Goal: Task Accomplishment & Management: Complete application form

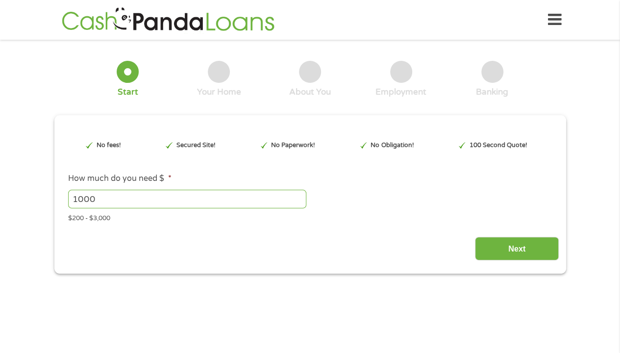
click at [253, 196] on input "1000" at bounding box center [187, 199] width 238 height 19
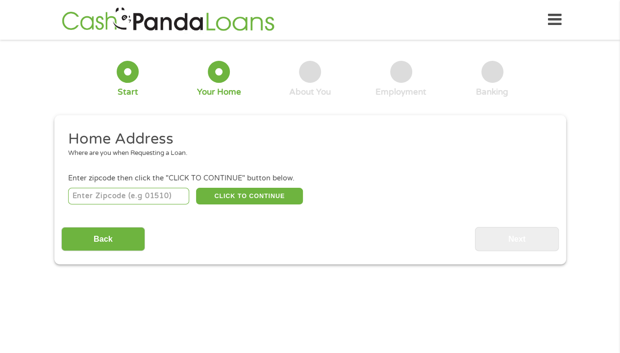
click at [172, 196] on input "number" at bounding box center [128, 196] width 121 height 17
type input "95490"
click at [260, 200] on button "CLICK TO CONTINUE" at bounding box center [249, 196] width 107 height 17
type input "95490"
type input "Willits"
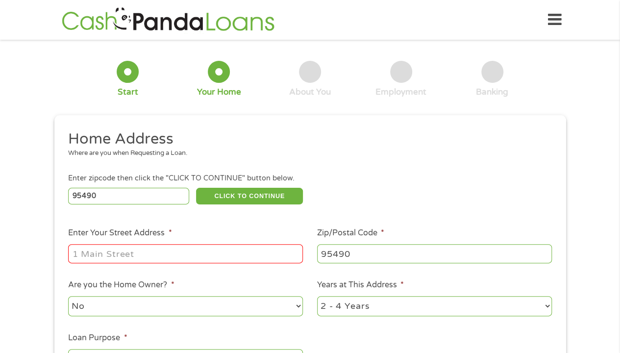
click at [217, 247] on input "Enter Your Street Address *" at bounding box center [185, 253] width 235 height 19
type input "167 E San Francisco Ave"
click at [296, 309] on select "No Yes" at bounding box center [185, 306] width 235 height 20
select select "yes"
click at [68, 296] on select "No Yes" at bounding box center [185, 306] width 235 height 20
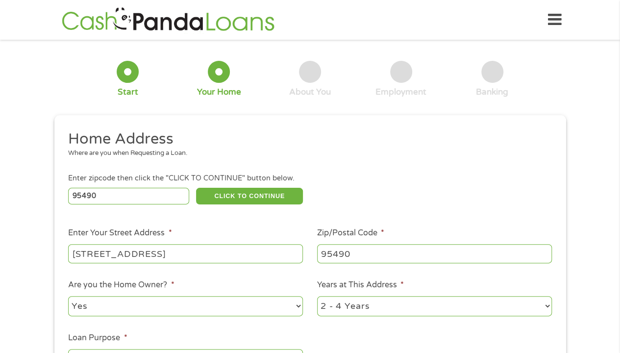
click at [545, 305] on select "1 Year or less 1 - 2 Years 2 - 4 Years Over 4 Years" at bounding box center [434, 306] width 235 height 20
select select "12months"
click at [317, 296] on select "1 Year or less 1 - 2 Years 2 - 4 Years Over 4 Years" at bounding box center [434, 306] width 235 height 20
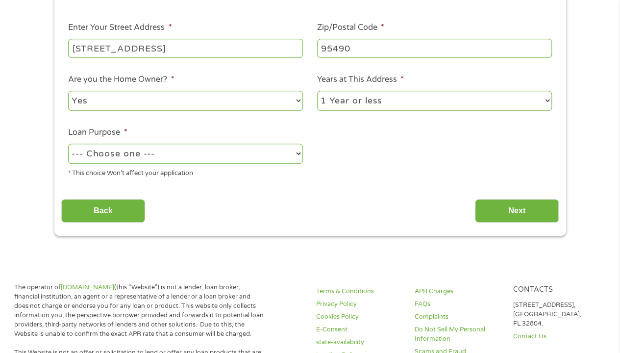
scroll to position [212, 0]
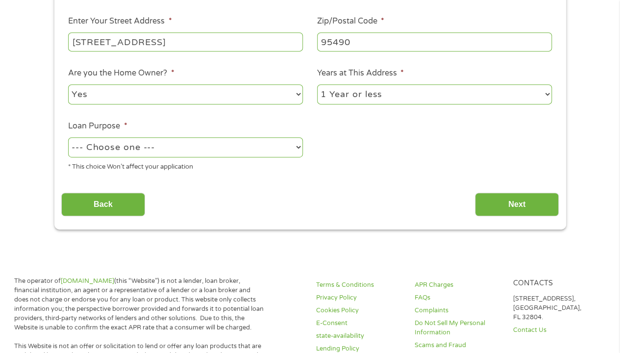
click at [296, 152] on select "--- Choose one --- Pay Bills Debt Consolidation Home Improvement Major Purchase…" at bounding box center [185, 147] width 235 height 20
select select "paybills"
click at [68, 138] on select "--- Choose one --- Pay Bills Debt Consolidation Home Improvement Major Purchase…" at bounding box center [185, 147] width 235 height 20
click at [513, 196] on input "Next" at bounding box center [517, 204] width 84 height 24
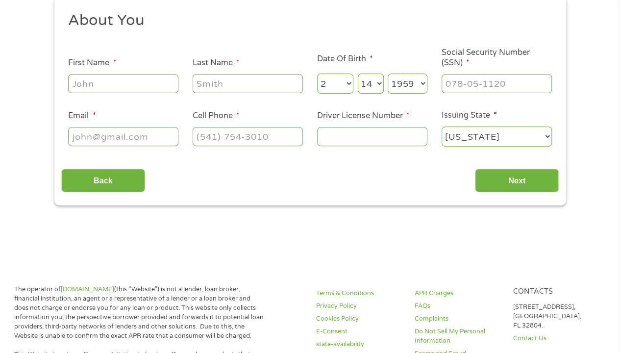
scroll to position [0, 0]
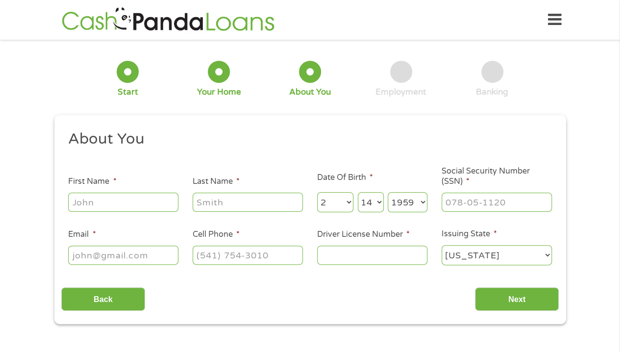
click at [149, 199] on input "First Name *" at bounding box center [123, 201] width 110 height 19
type input "Denise"
type input "McClure"
type input "whlrdns@yahoo.com"
type input "(707) 841-9015"
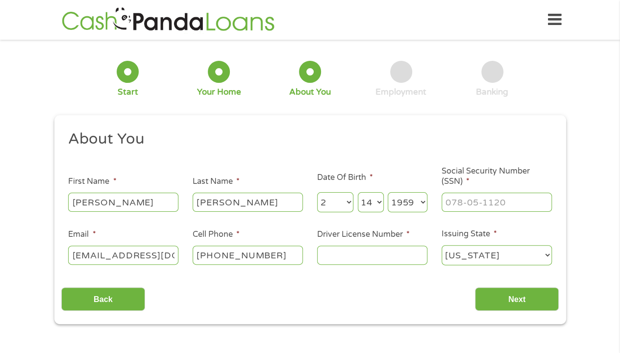
click at [338, 252] on input "Driver License Number *" at bounding box center [372, 254] width 110 height 19
type input "N7173241"
click at [506, 300] on input "Next" at bounding box center [517, 299] width 84 height 24
type input "___-__-____"
click at [477, 195] on input "___-__-____" at bounding box center [496, 201] width 110 height 19
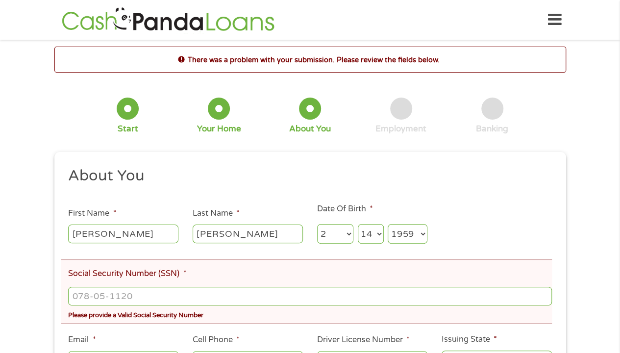
scroll to position [4, 4]
click at [209, 292] on input "___-__-____" at bounding box center [309, 296] width 483 height 19
type input "553-33-2971"
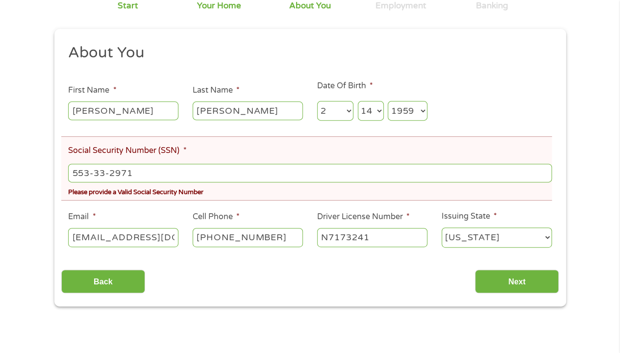
scroll to position [193, 0]
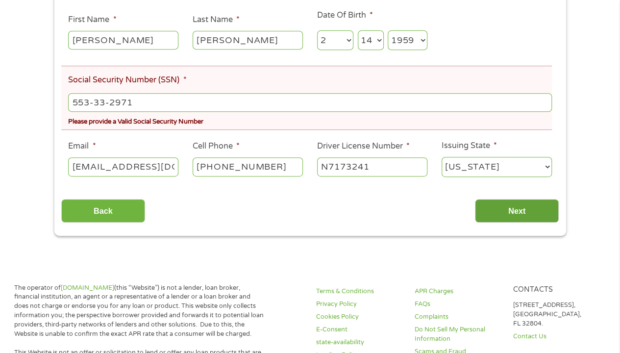
click at [516, 206] on input "Next" at bounding box center [517, 211] width 84 height 24
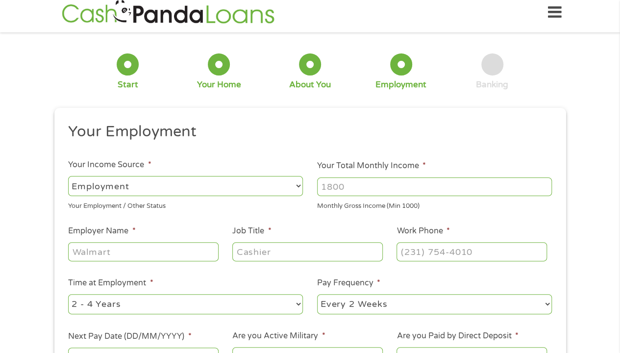
scroll to position [0, 0]
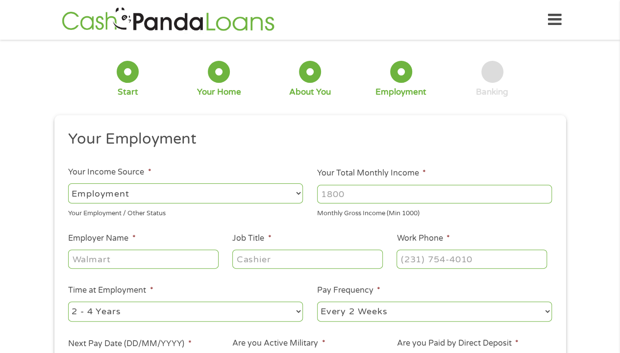
click at [363, 188] on input "Your Total Monthly Income *" at bounding box center [434, 194] width 235 height 19
type input "1582"
click at [298, 191] on select "--- Choose one --- Employment Self Employed Benefits" at bounding box center [185, 193] width 235 height 20
select select "benefits"
click at [68, 183] on select "--- Choose one --- Employment Self Employed Benefits" at bounding box center [185, 193] width 235 height 20
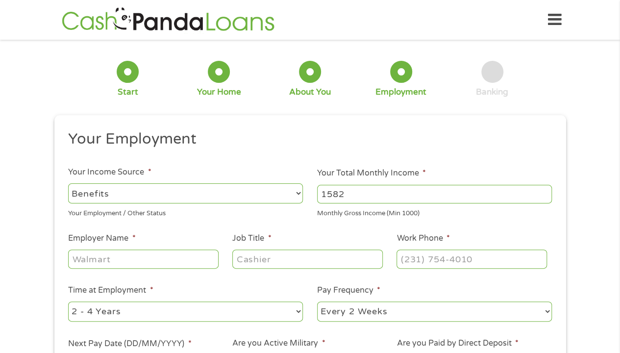
type input "Other"
type input "(707) 841-9015"
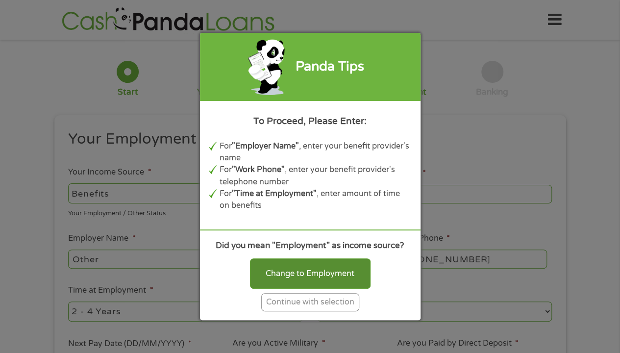
click at [300, 267] on div "Change to Employment" at bounding box center [310, 273] width 120 height 30
select select "fullTime"
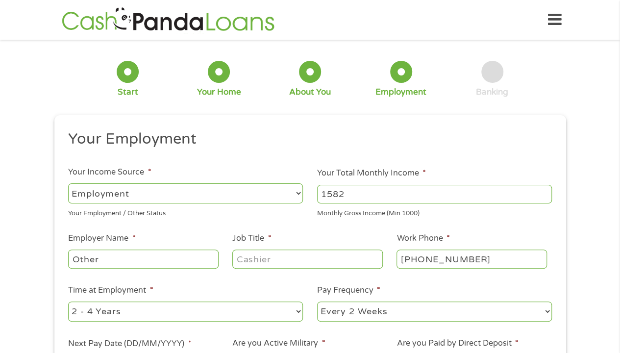
click at [142, 256] on input "Other" at bounding box center [143, 258] width 150 height 19
type input "O"
type input "Social Security"
click at [254, 260] on input "Job Title *" at bounding box center [307, 258] width 150 height 19
type input "Disabled"
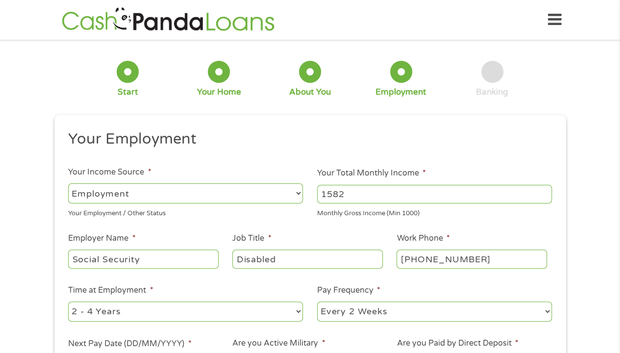
click at [294, 313] on select "--- Choose one --- 1 Year or less 1 - 2 Years 2 - 4 Years Over 4 Years" at bounding box center [185, 311] width 235 height 20
select select "60months"
click at [68, 301] on select "--- Choose one --- 1 Year or less 1 - 2 Years 2 - 4 Years Over 4 Years" at bounding box center [185, 311] width 235 height 20
click at [544, 311] on select "--- Choose one --- Every 2 Weeks Every Week Monthly Semi-Monthly" at bounding box center [434, 311] width 235 height 20
select select "monthly"
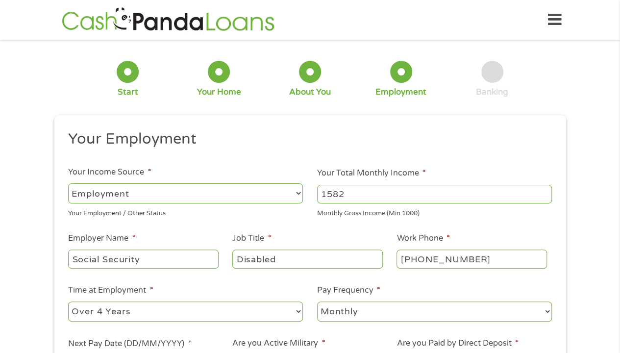
click at [317, 301] on select "--- Choose one --- Every 2 Weeks Every Week Monthly Semi-Monthly" at bounding box center [434, 311] width 235 height 20
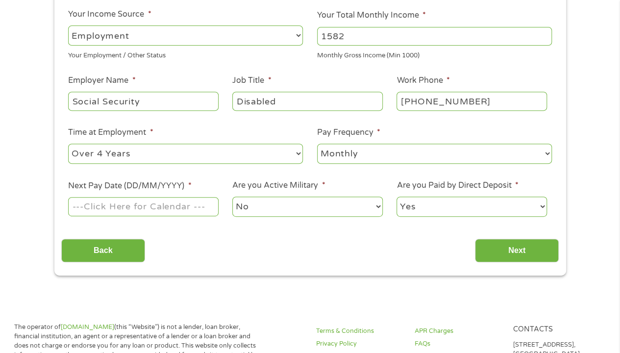
scroll to position [174, 0]
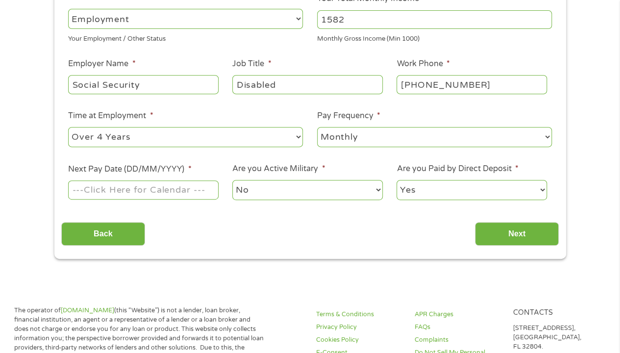
click at [191, 186] on input "Next Pay Date (DD/MM/YYYY) *" at bounding box center [143, 189] width 150 height 19
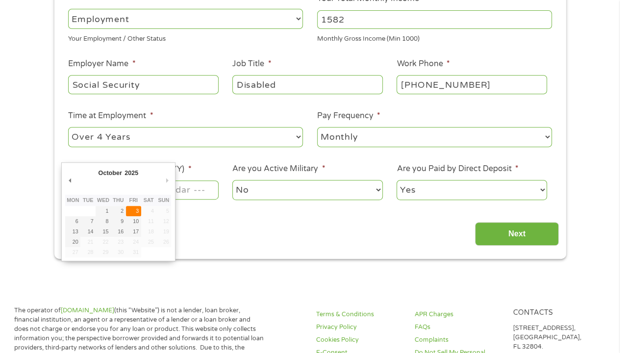
type input "03/10/2025"
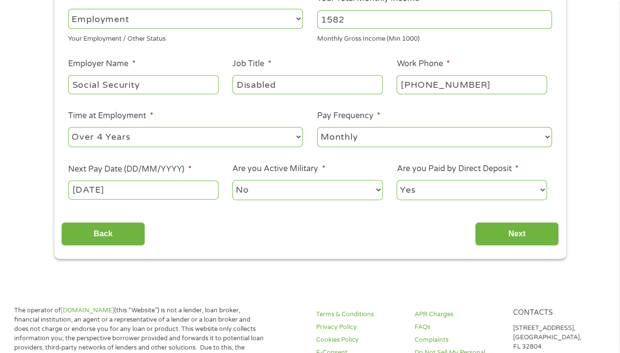
click at [179, 189] on input "03/10/2025" at bounding box center [143, 189] width 150 height 19
click at [495, 235] on input "Next" at bounding box center [517, 234] width 84 height 24
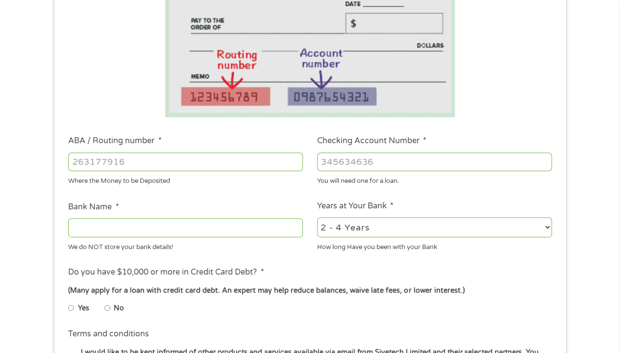
scroll to position [197, 0]
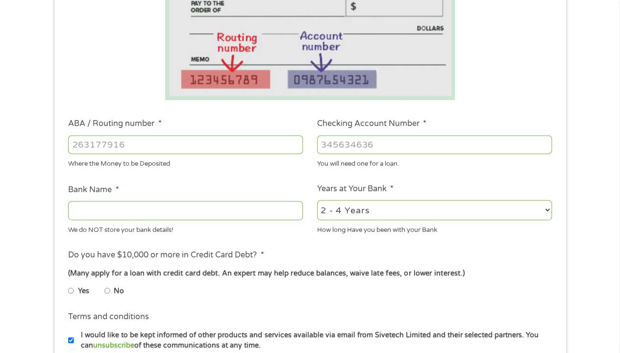
click at [210, 147] on input "ABA / Routing number *" at bounding box center [185, 144] width 235 height 19
type input "123103729"
type input "US BANK NA"
type input "123103729"
click at [547, 212] on select "2 - 4 Years 6 - 12 Months 1 - 2 Years Over 4 Years" at bounding box center [434, 210] width 235 height 20
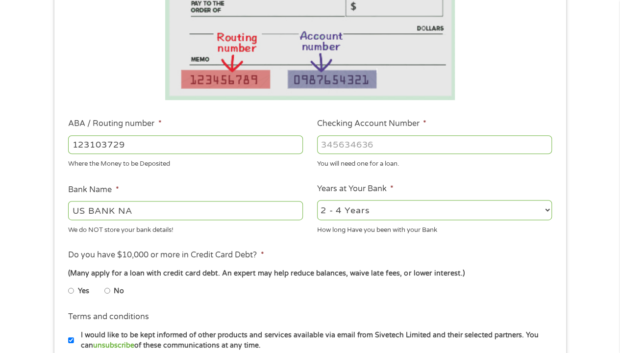
select select "60months"
click at [317, 200] on select "2 - 4 Years 6 - 12 Months 1 - 2 Years Over 4 Years" at bounding box center [434, 210] width 235 height 20
click at [392, 146] on input "Checking Account Number *" at bounding box center [434, 144] width 235 height 19
type input "153395727289"
click at [107, 290] on input "No" at bounding box center [107, 291] width 6 height 16
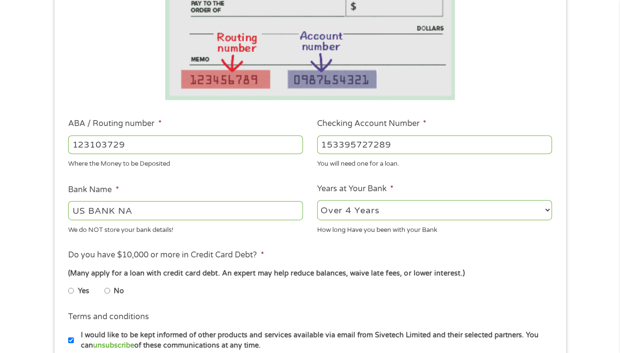
radio input "true"
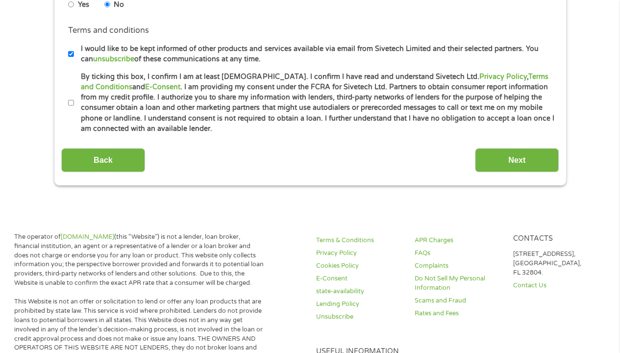
scroll to position [491, 0]
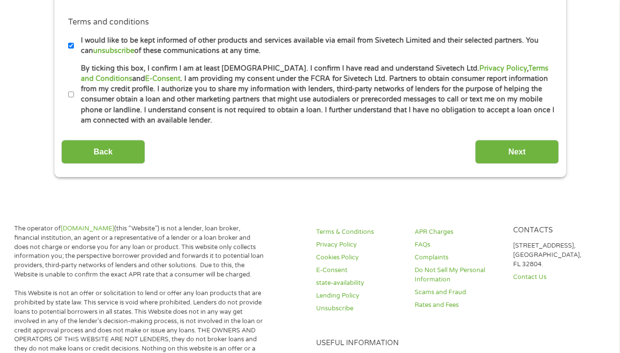
click at [72, 93] on input "By ticking this box, I confirm I am at least 18 years old. I confirm I have rea…" at bounding box center [71, 95] width 6 height 16
checkbox input "true"
click at [496, 146] on input "Next" at bounding box center [517, 152] width 84 height 24
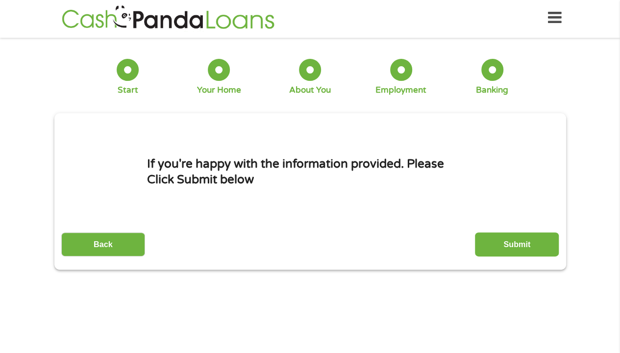
scroll to position [0, 0]
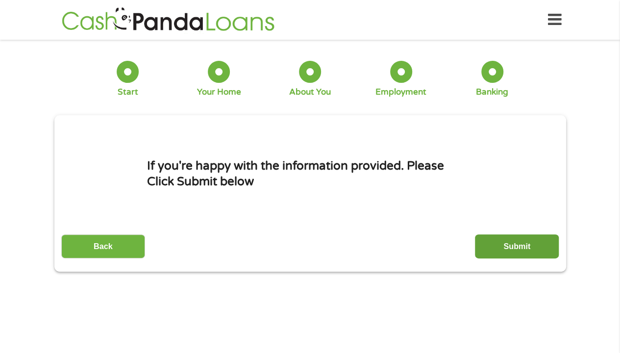
click at [516, 247] on input "Submit" at bounding box center [517, 246] width 84 height 24
